Goal: Check status: Check status

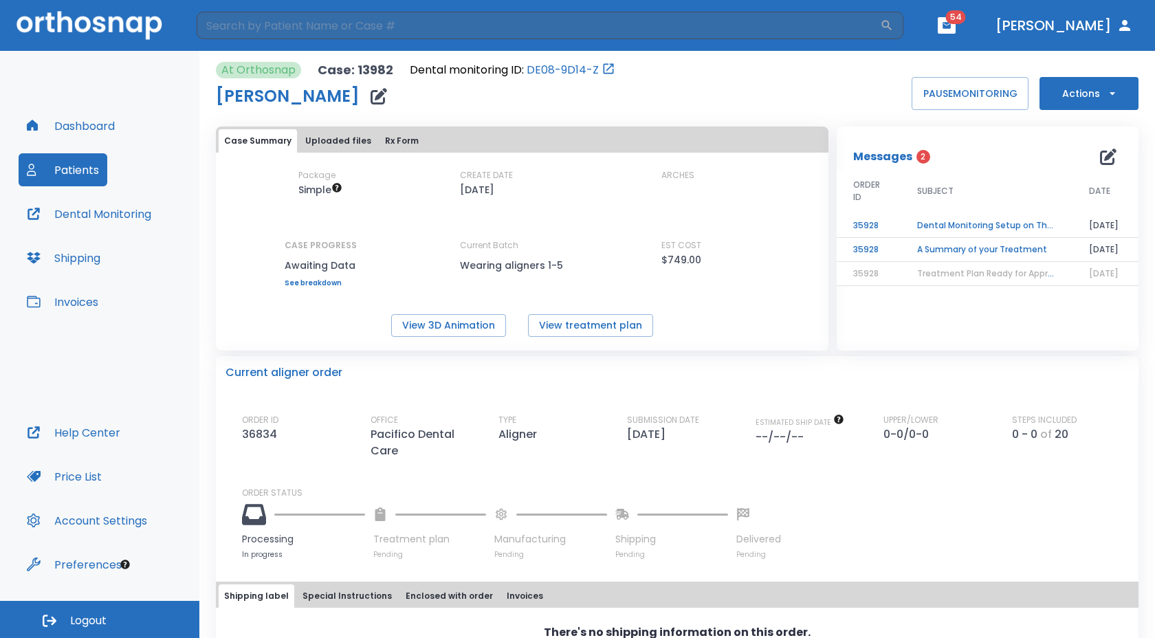
scroll to position [167, 0]
click at [1126, 611] on icon "Open Intercom Messenger" at bounding box center [1122, 606] width 23 height 23
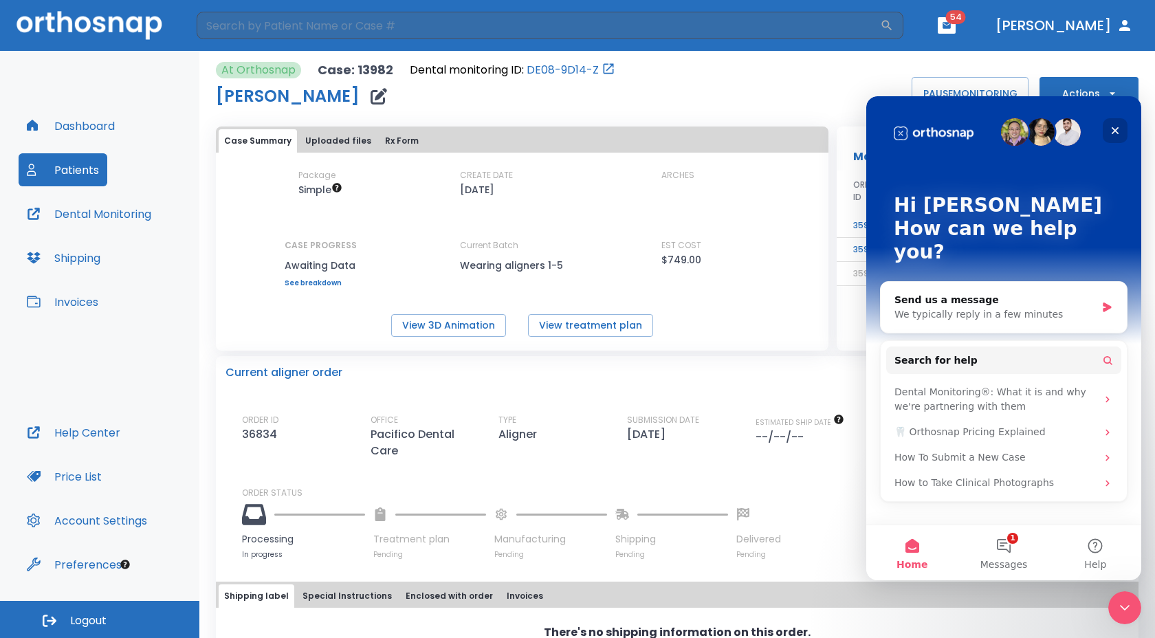
click at [1111, 129] on icon "Close" at bounding box center [1114, 130] width 11 height 11
